Goal: Navigation & Orientation: Find specific page/section

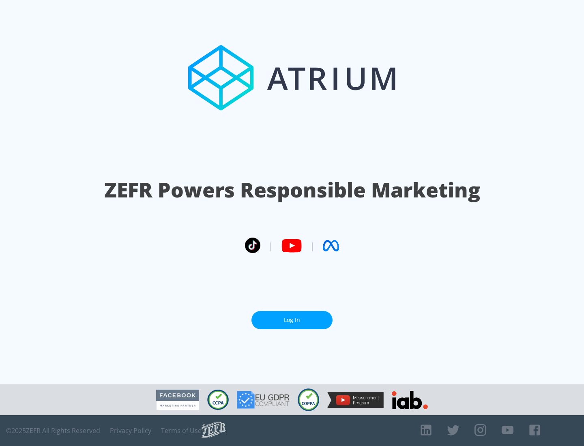
click at [292, 320] on link "Log In" at bounding box center [291, 320] width 81 height 18
